Goal: Task Accomplishment & Management: Use online tool/utility

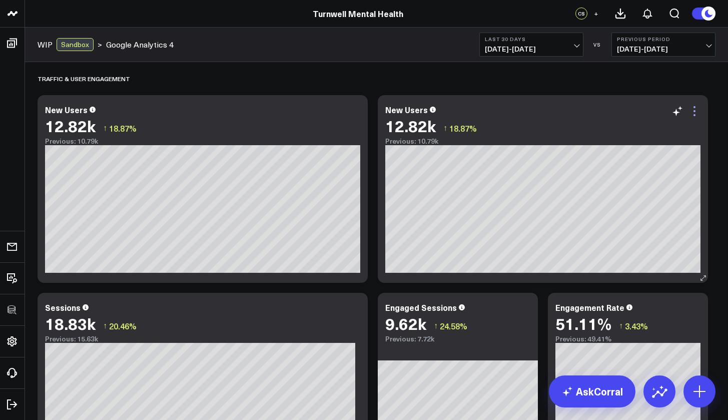
click at [698, 114] on icon at bounding box center [695, 111] width 12 height 12
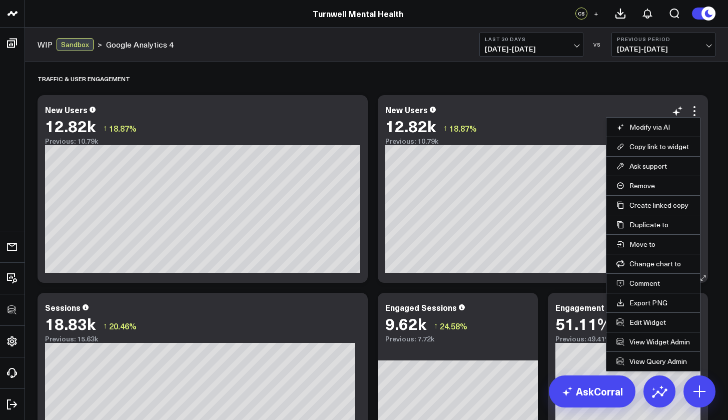
click at [646, 315] on li "Edit Widget" at bounding box center [654, 322] width 94 height 20
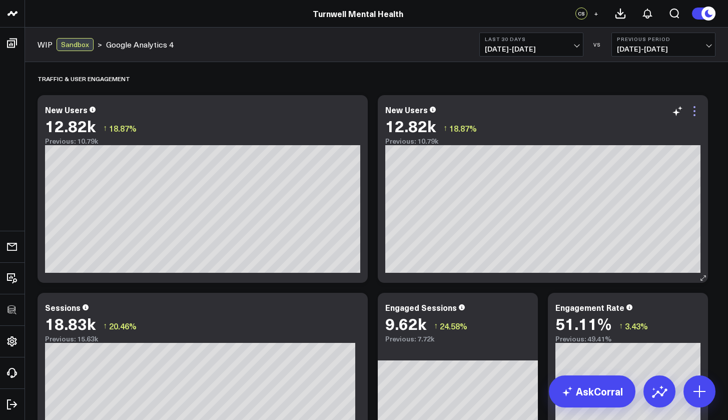
click at [697, 113] on icon at bounding box center [695, 111] width 12 height 12
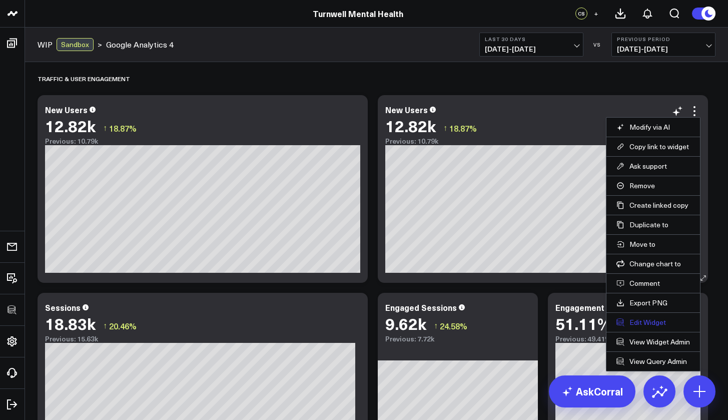
click at [652, 322] on button "Edit Widget" at bounding box center [654, 322] width 74 height 9
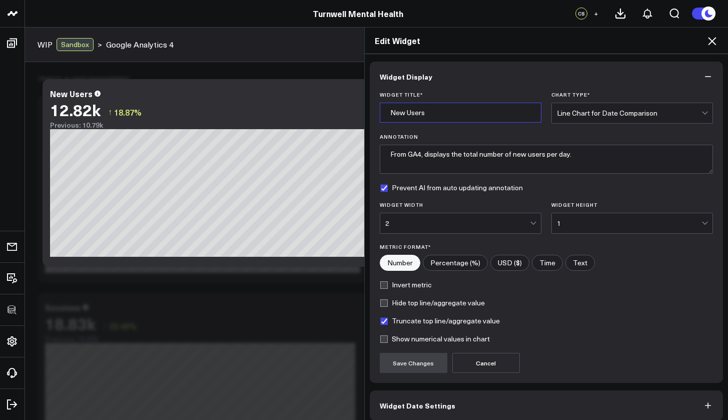
click at [446, 115] on input "New Users" at bounding box center [461, 113] width 162 height 20
type input "New Users** MK"
click at [419, 364] on button "Save Changes" at bounding box center [414, 363] width 68 height 20
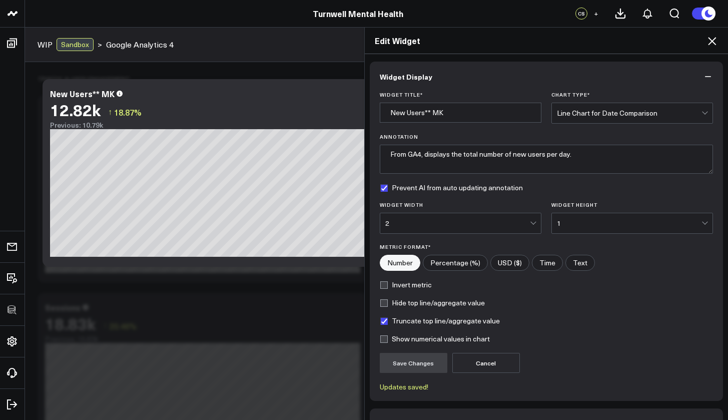
click at [705, 78] on icon "button" at bounding box center [708, 77] width 10 height 10
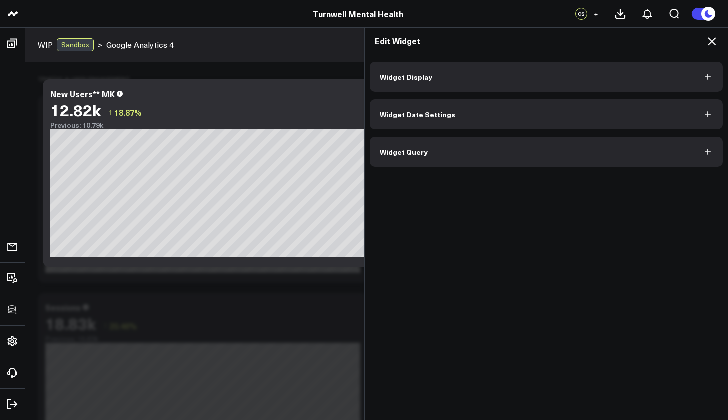
click at [710, 44] on icon at bounding box center [712, 41] width 8 height 8
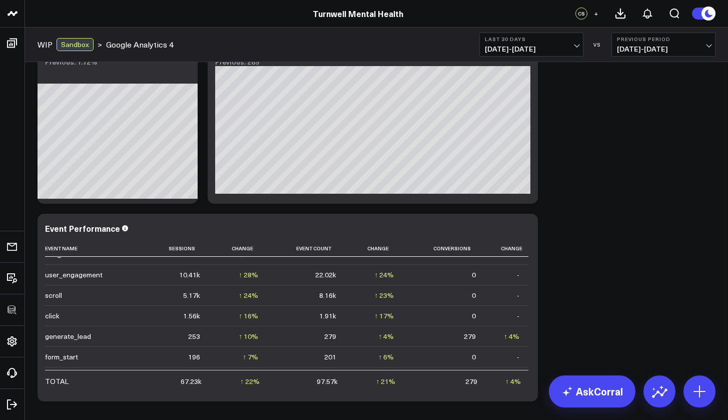
scroll to position [974, 0]
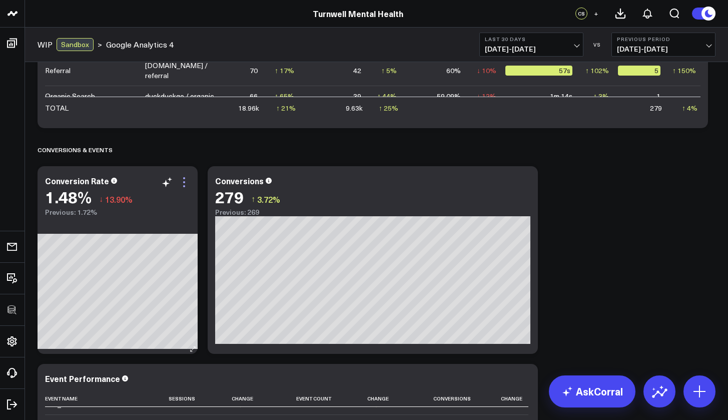
click at [184, 185] on icon at bounding box center [184, 182] width 12 height 12
